Goal: Navigation & Orientation: Find specific page/section

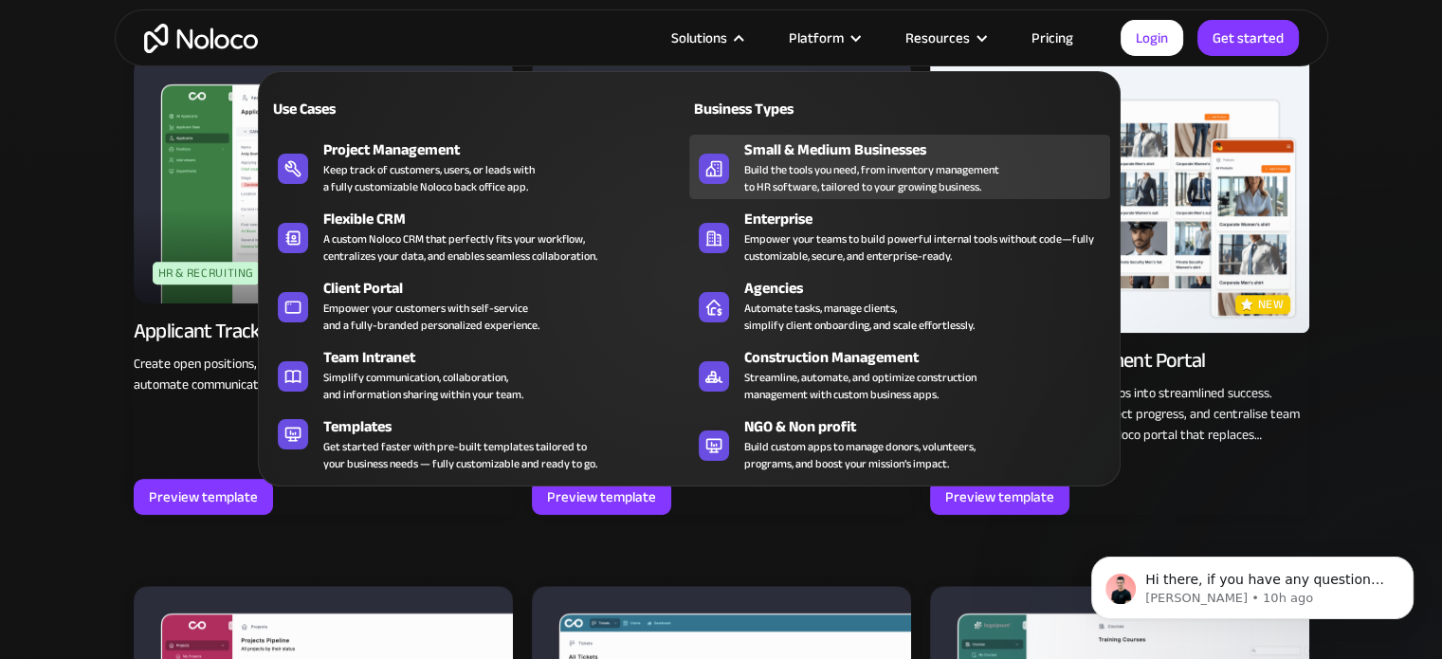
click at [804, 192] on div "Build the tools you need, from inventory management to HR software, tailored to…" at bounding box center [871, 178] width 255 height 34
